Goal: Information Seeking & Learning: Learn about a topic

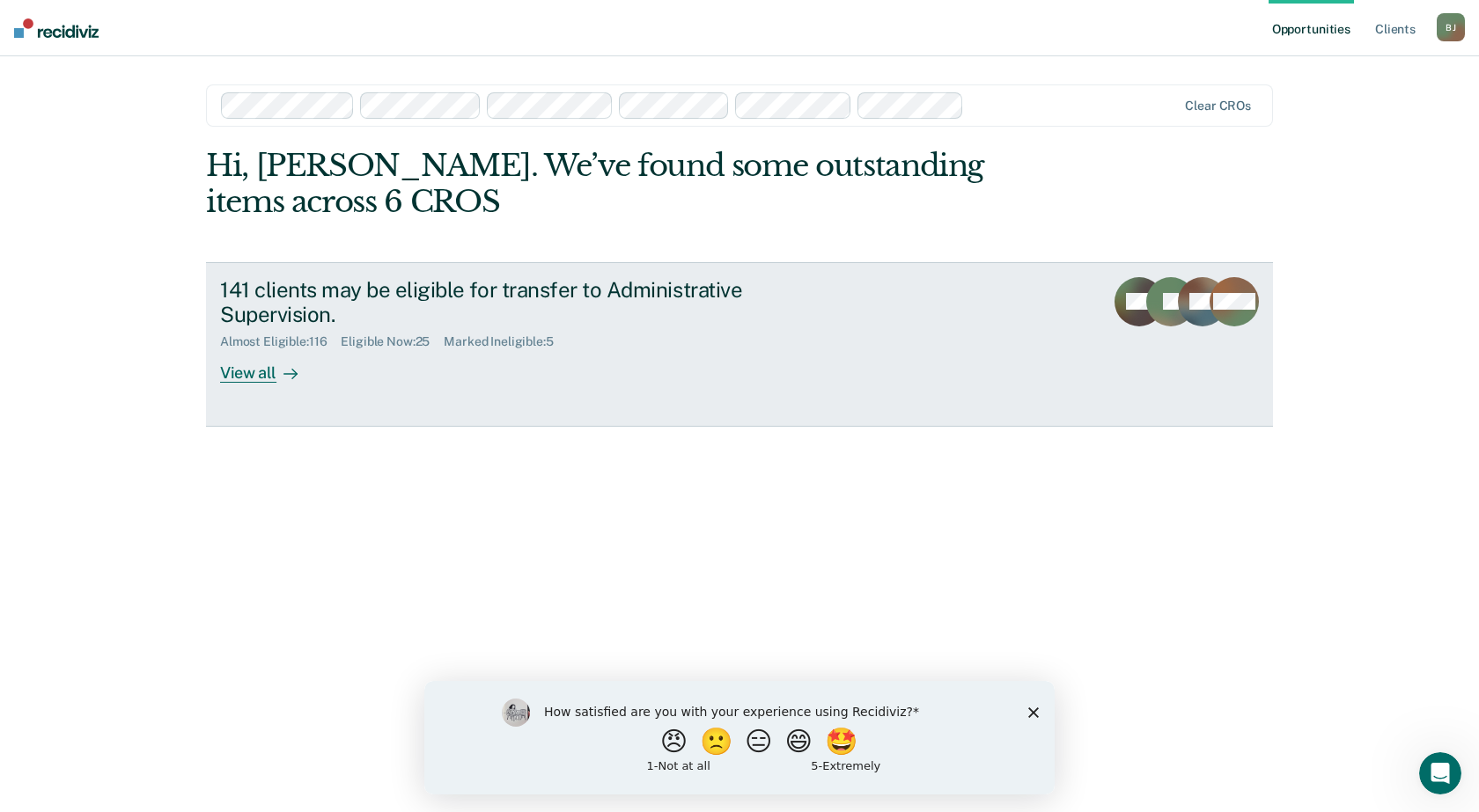
click at [239, 371] on div "View all" at bounding box center [270, 367] width 98 height 34
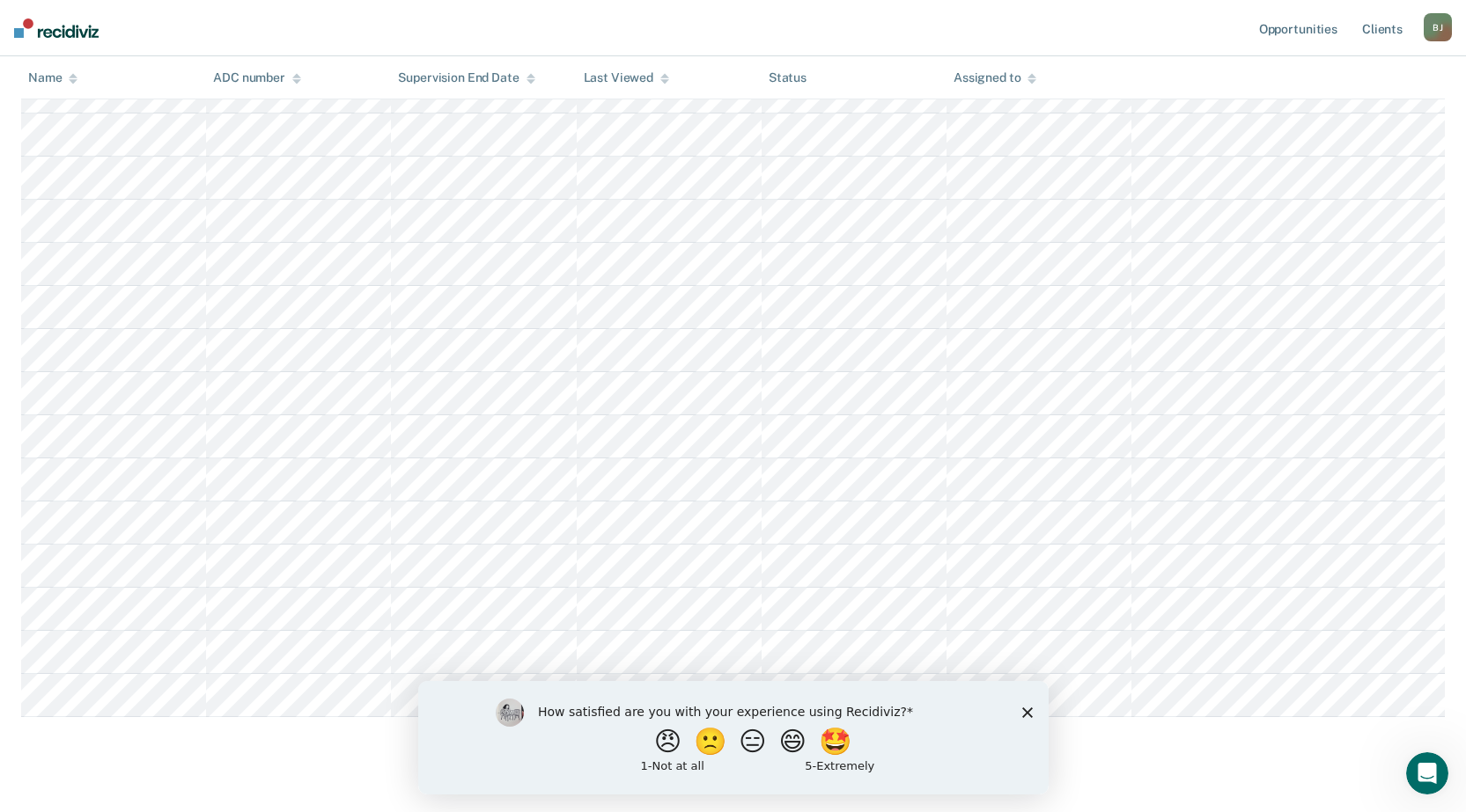
scroll to position [754, 0]
click at [1022, 709] on icon "Close survey" at bounding box center [1027, 712] width 11 height 11
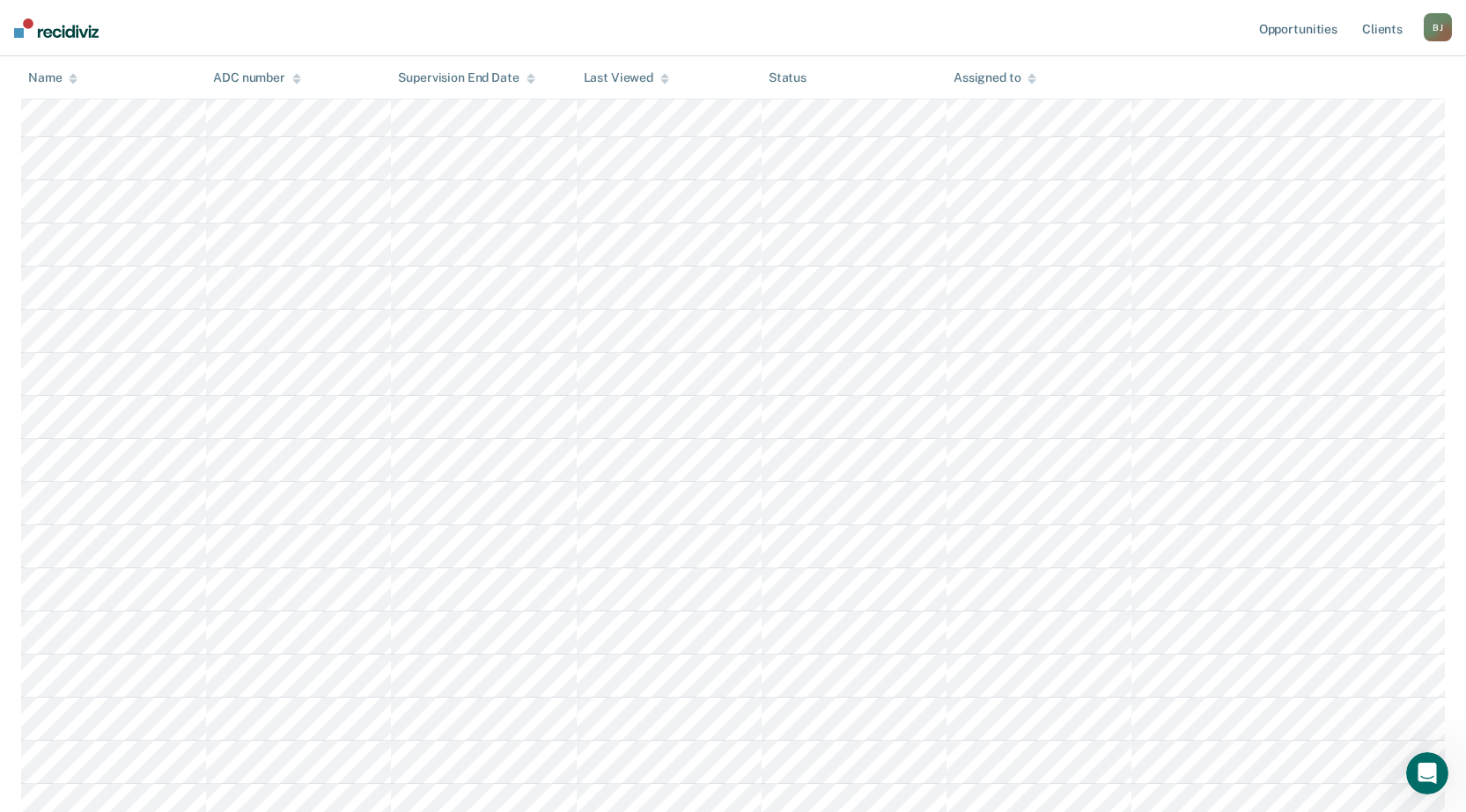
scroll to position [84, 0]
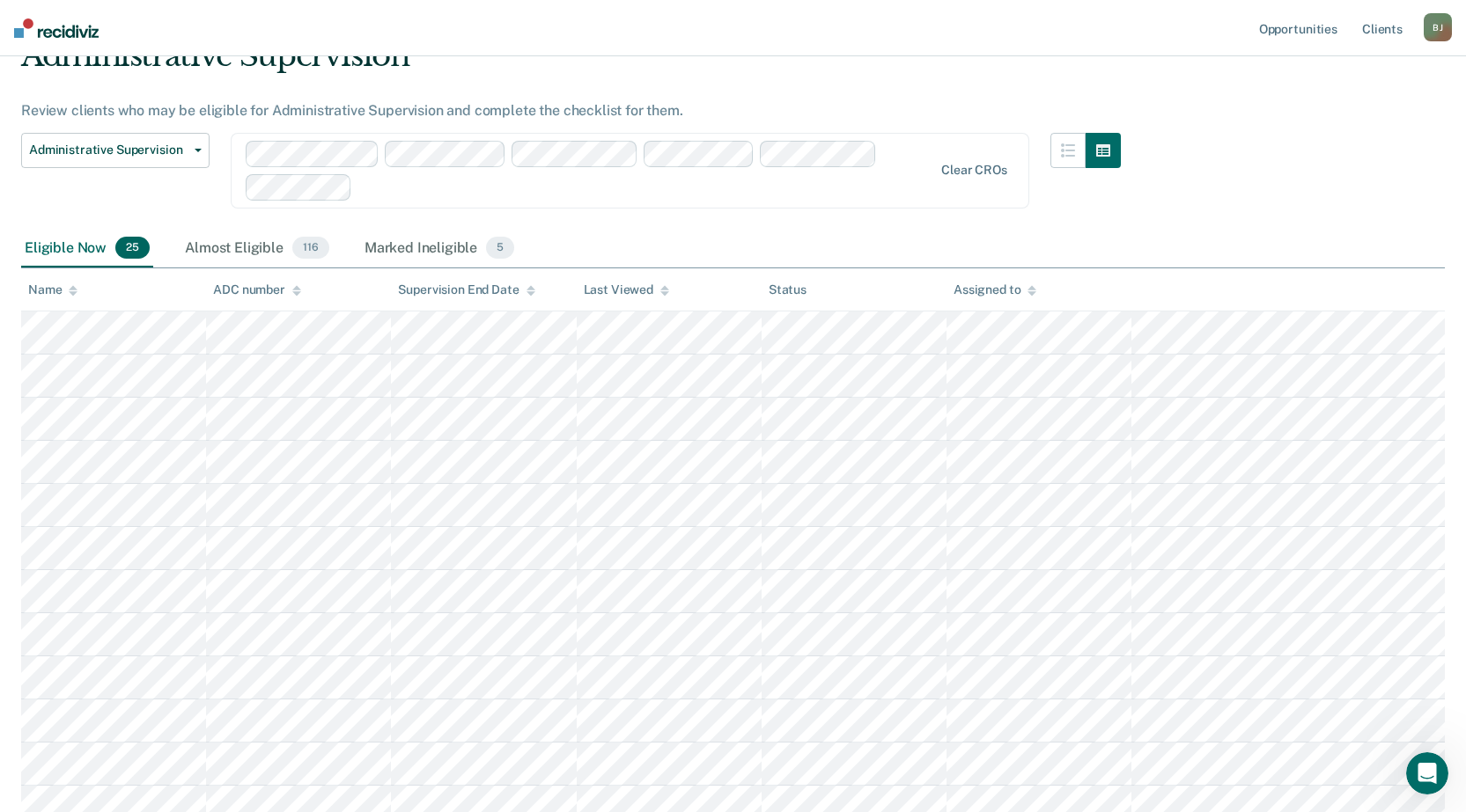
click at [71, 254] on div "Eligible Now 25" at bounding box center [87, 248] width 132 height 38
click at [1086, 160] on button "button" at bounding box center [1068, 150] width 35 height 35
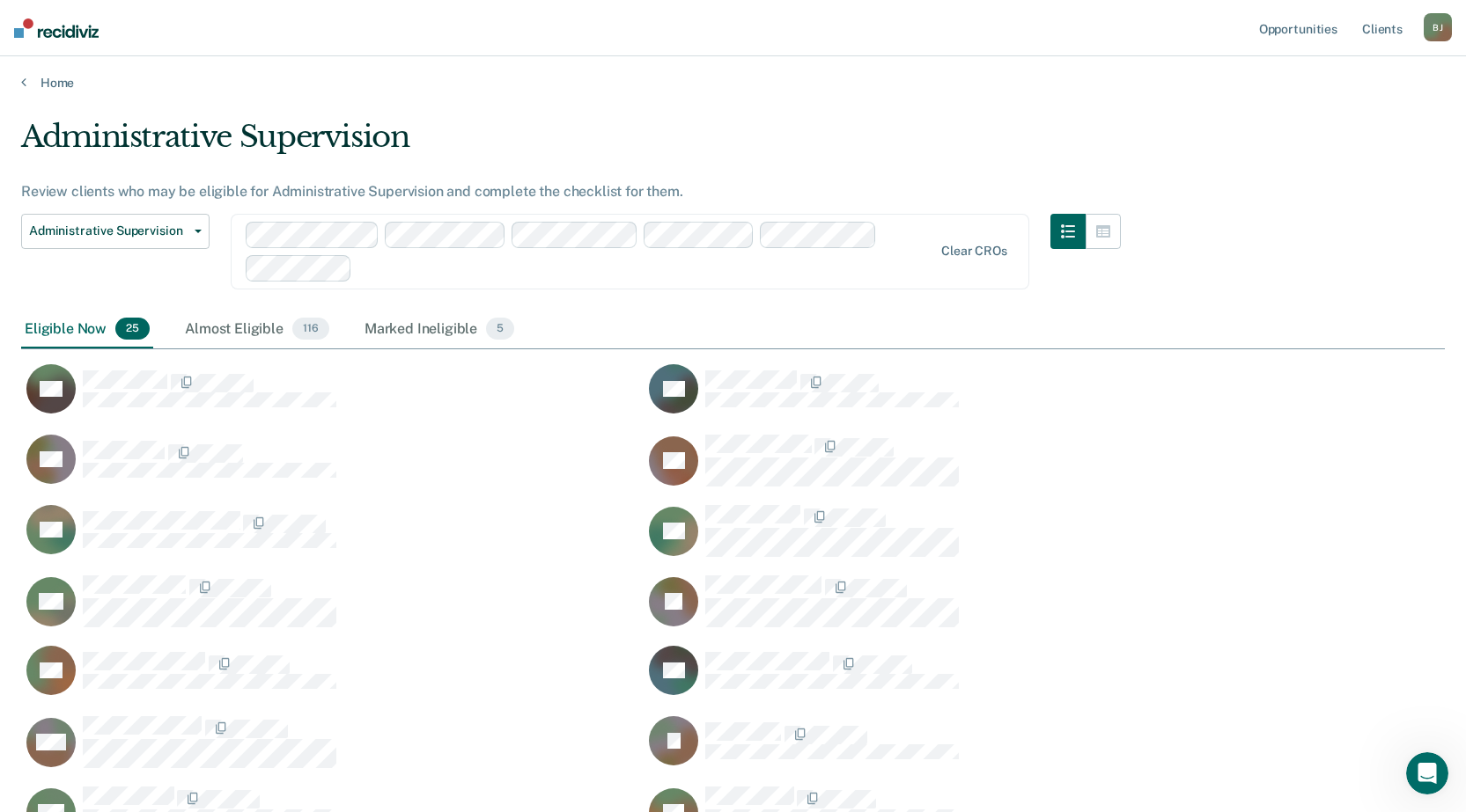
scroll to position [0, 0]
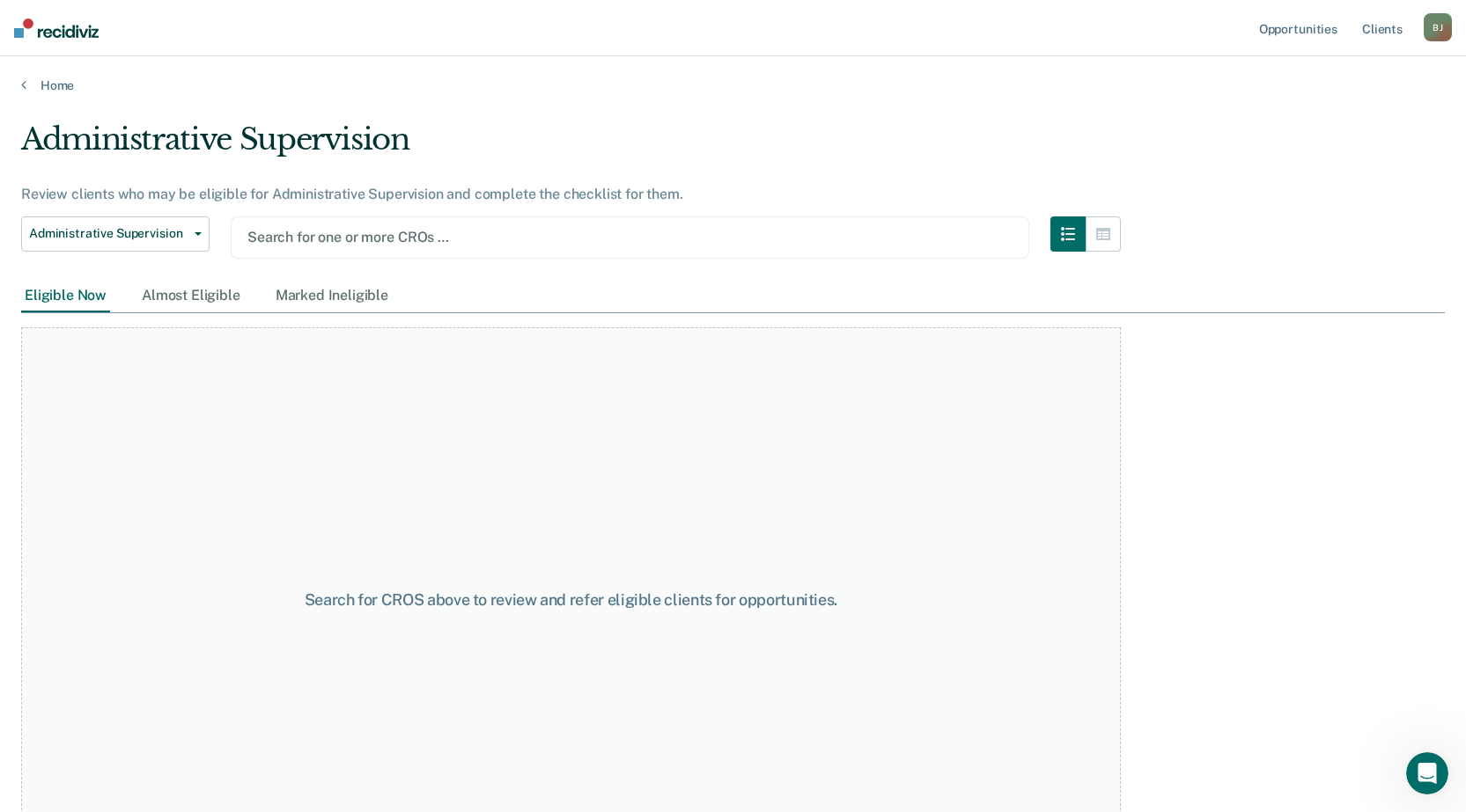
click at [351, 237] on div at bounding box center [629, 236] width 765 height 21
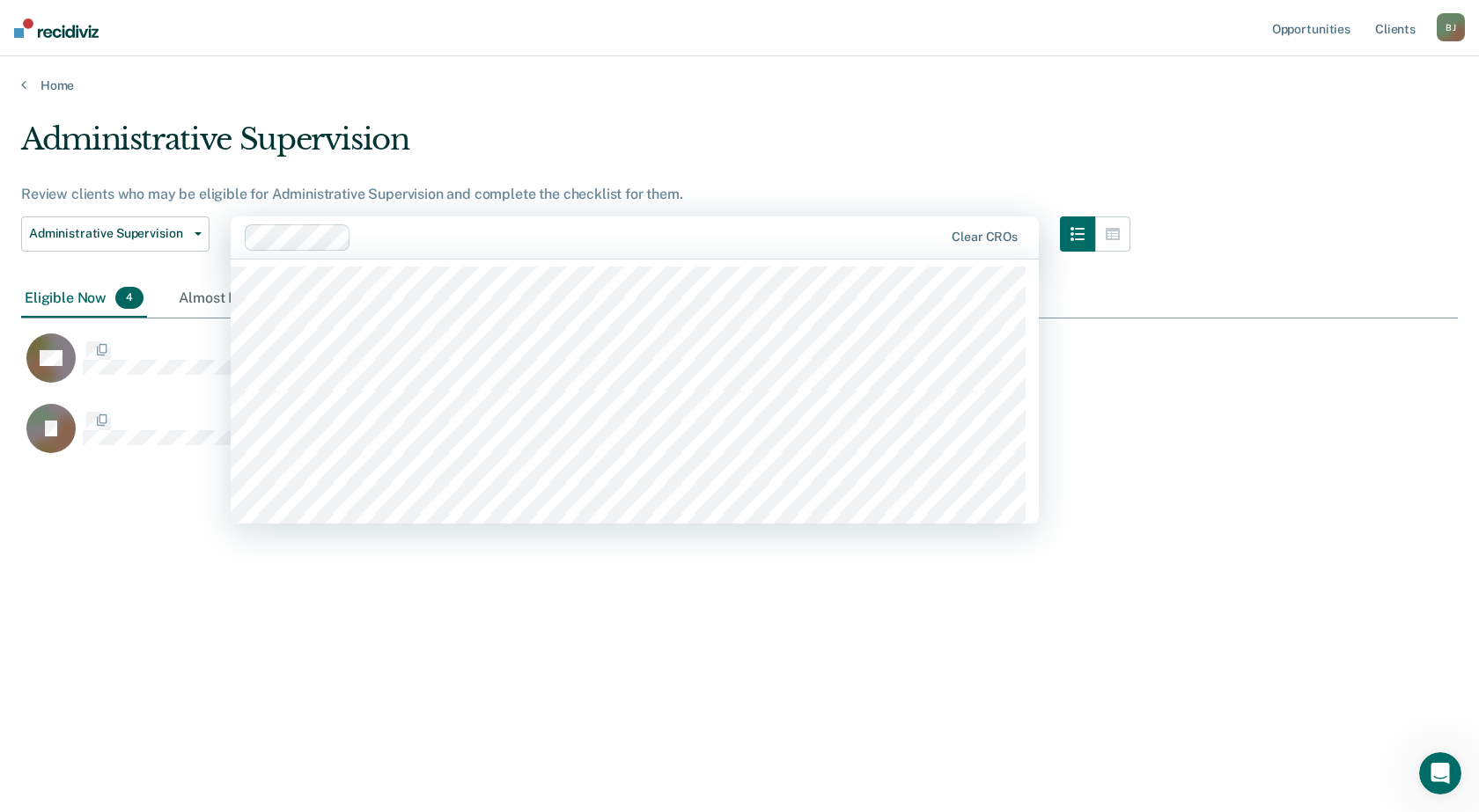
scroll to position [545, 1424]
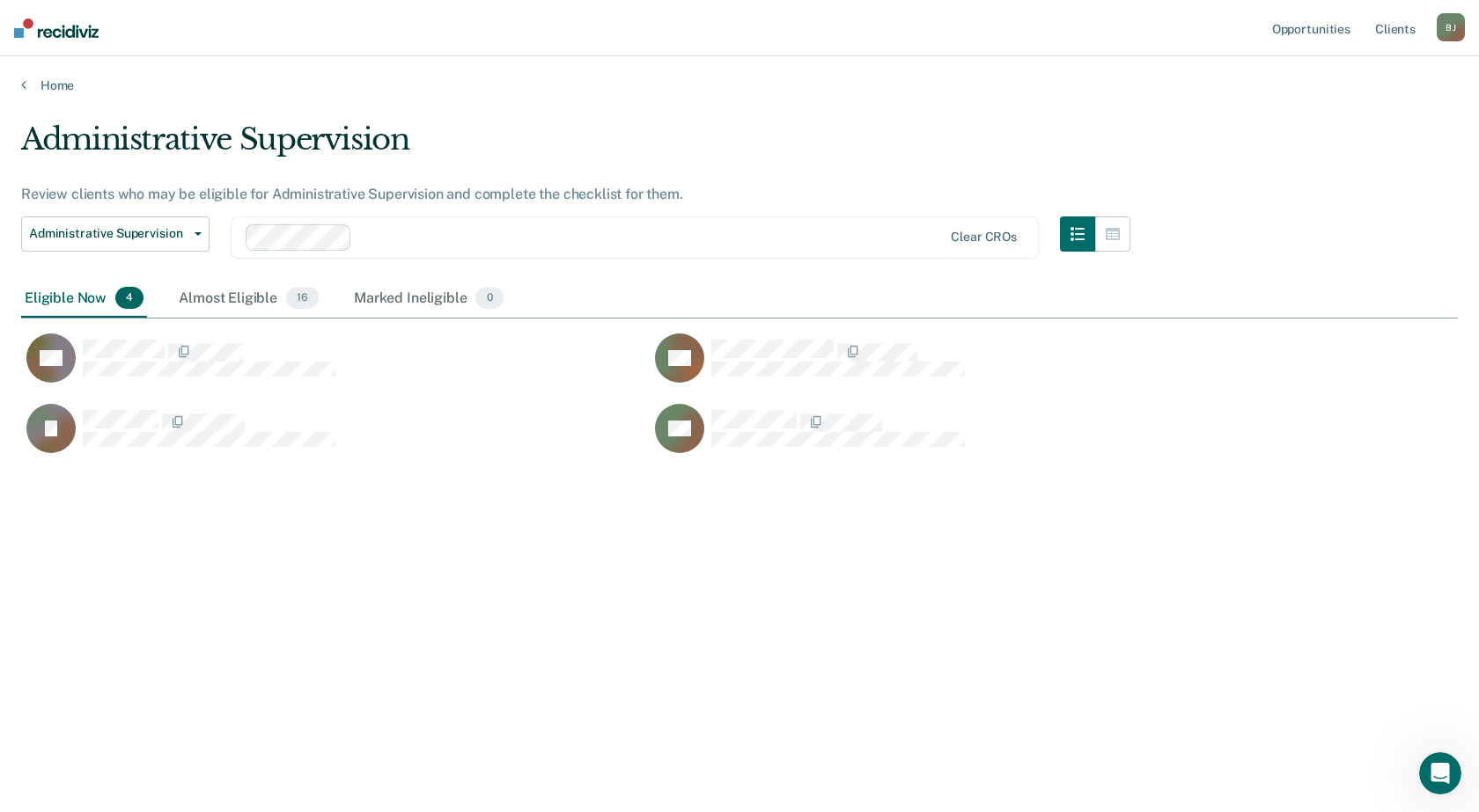
click at [757, 645] on div "Administrative Supervision Review clients who may be eligible for Administrativ…" at bounding box center [739, 401] width 1436 height 559
